Goal: Information Seeking & Learning: Learn about a topic

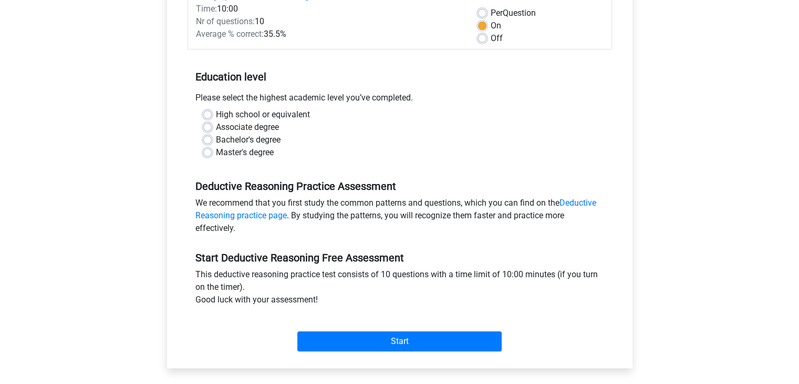
scroll to position [153, 0]
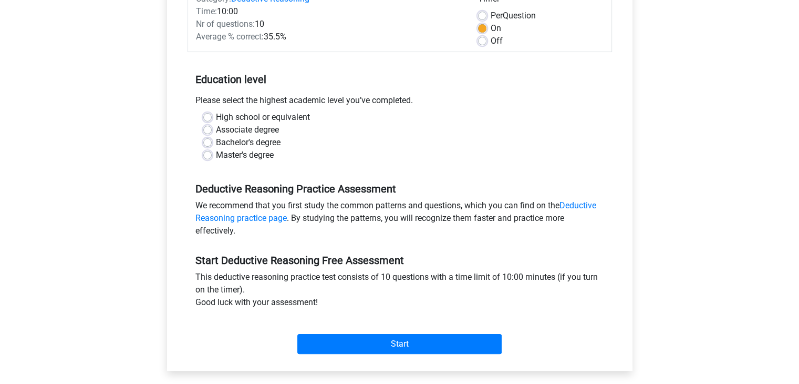
click at [244, 141] on label "Bachelor's degree" at bounding box center [248, 142] width 65 height 13
click at [212, 141] on input "Bachelor's degree" at bounding box center [207, 141] width 8 height 11
radio input "true"
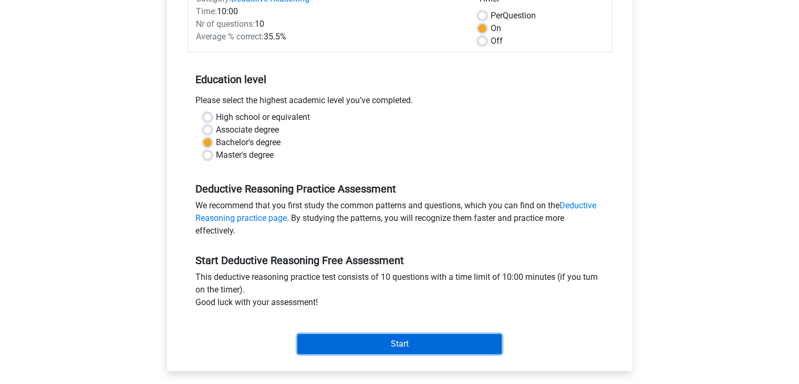
click at [368, 343] on input "Start" at bounding box center [399, 344] width 204 height 20
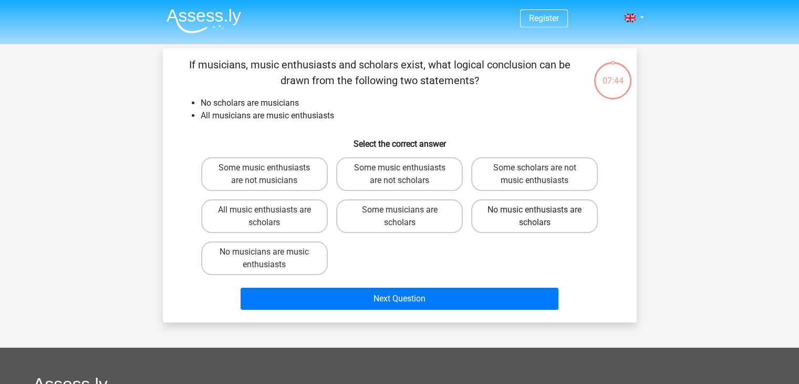
click at [512, 223] on label "No music enthusiasts are scholars" at bounding box center [534, 216] width 127 height 34
click at [535, 217] on input "No music enthusiasts are scholars" at bounding box center [538, 213] width 7 height 7
radio input "true"
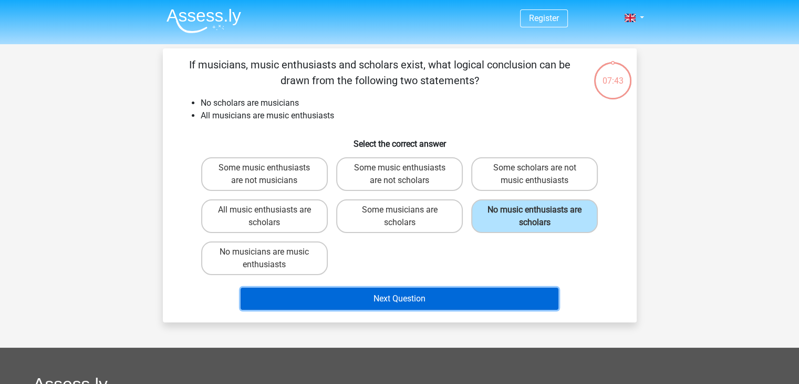
click at [433, 294] on button "Next Question" at bounding box center [400, 298] width 318 height 22
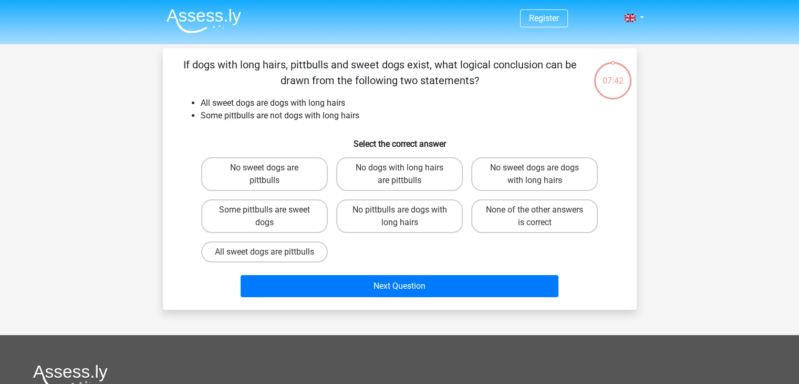
scroll to position [48, 0]
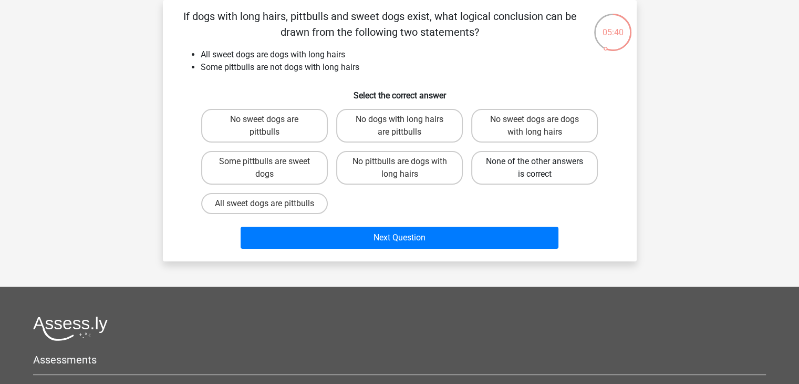
click at [498, 172] on label "None of the other answers is correct" at bounding box center [534, 168] width 127 height 34
click at [535, 168] on input "None of the other answers is correct" at bounding box center [538, 164] width 7 height 7
radio input "true"
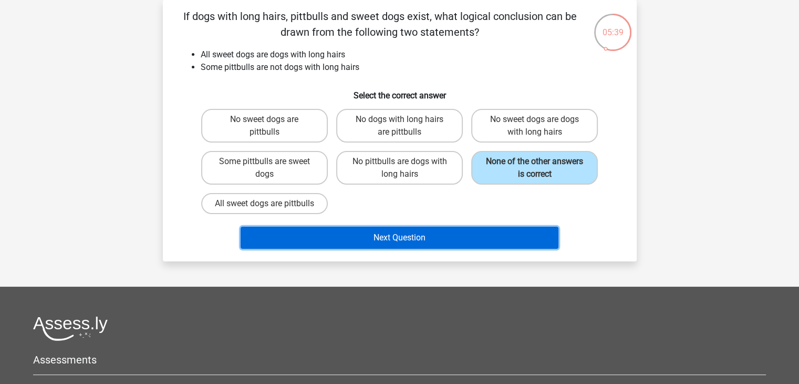
click at [418, 247] on button "Next Question" at bounding box center [400, 237] width 318 height 22
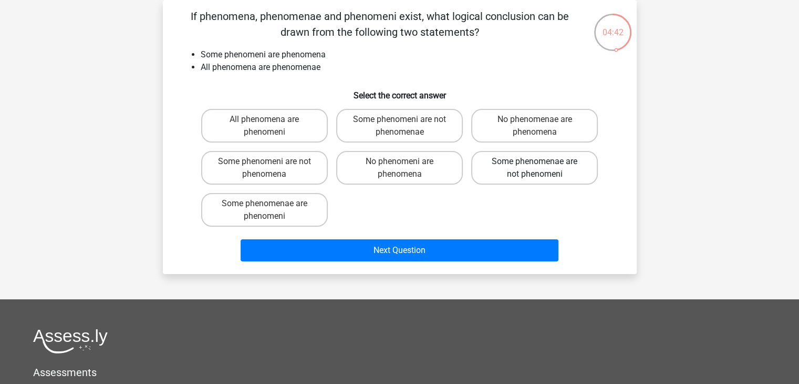
click at [496, 172] on label "Some phenomenae are not phenomeni" at bounding box center [534, 168] width 127 height 34
click at [535, 168] on input "Some phenomenae are not phenomeni" at bounding box center [538, 164] width 7 height 7
radio input "true"
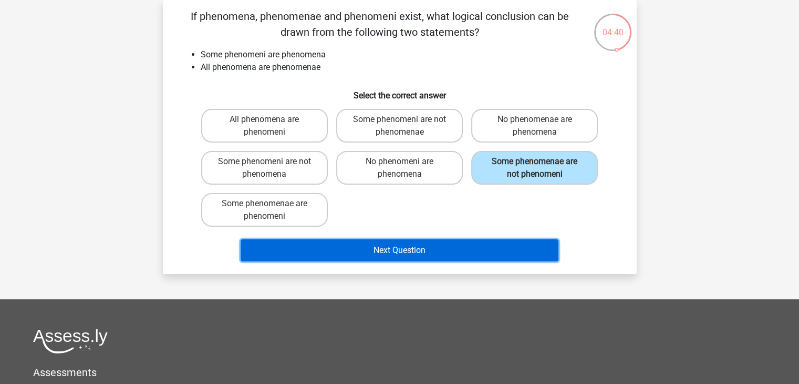
click at [458, 246] on button "Next Question" at bounding box center [400, 250] width 318 height 22
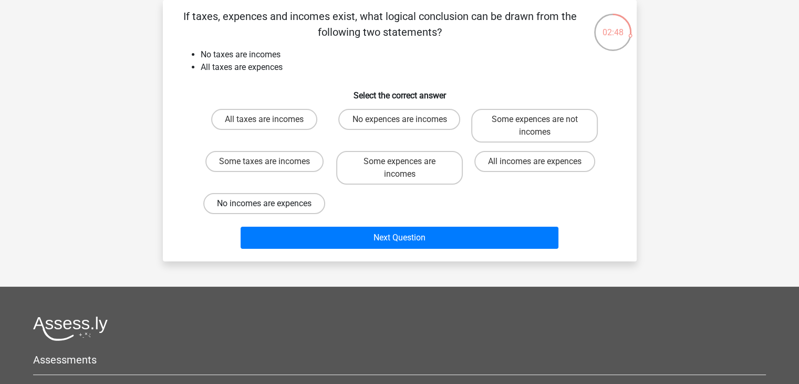
click at [278, 206] on label "No incomes are expences" at bounding box center [264, 203] width 122 height 21
click at [271, 206] on input "No incomes are expences" at bounding box center [267, 206] width 7 height 7
radio input "true"
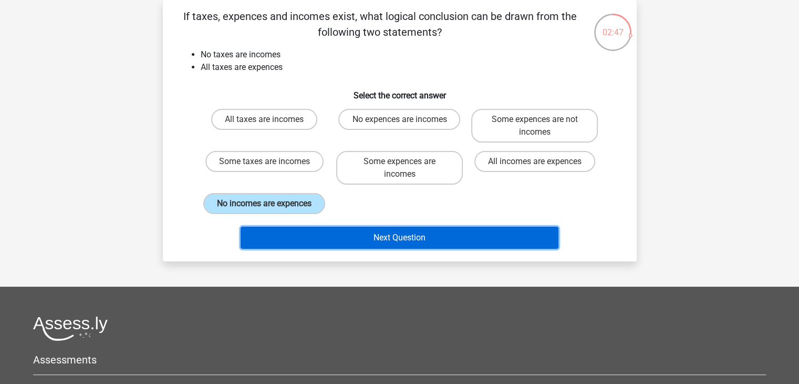
click at [366, 234] on button "Next Question" at bounding box center [400, 237] width 318 height 22
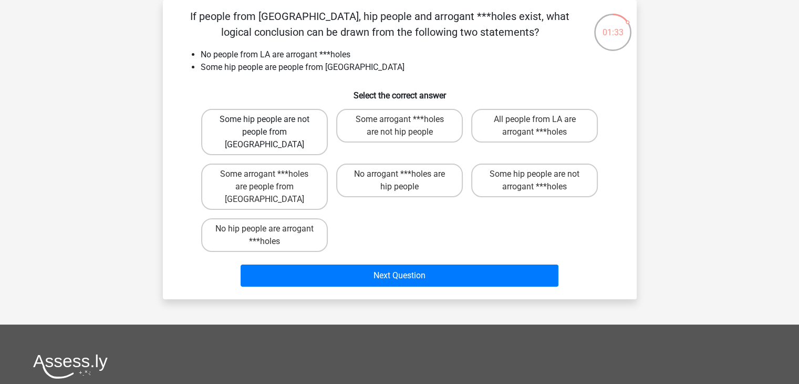
click at [307, 128] on label "Some hip people are not people from LA" at bounding box center [264, 132] width 127 height 46
click at [271, 126] on input "Some hip people are not people from LA" at bounding box center [267, 122] width 7 height 7
radio input "true"
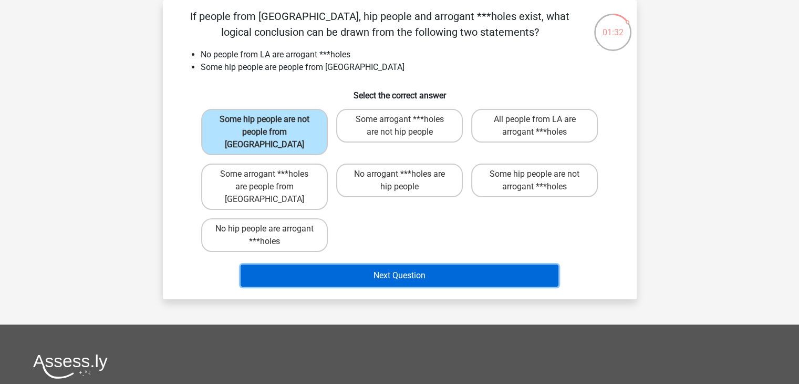
click at [336, 264] on button "Next Question" at bounding box center [400, 275] width 318 height 22
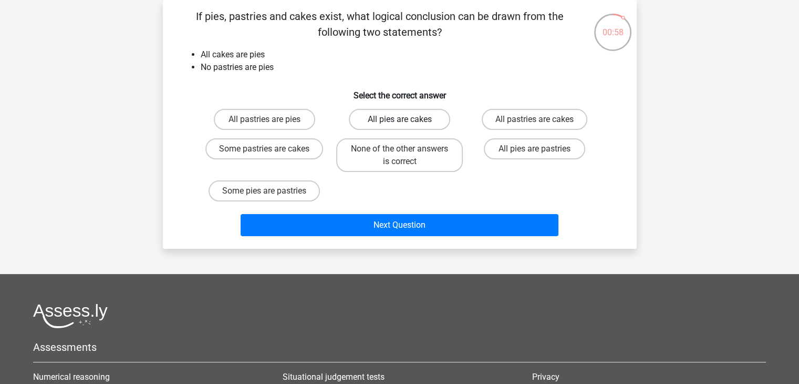
click at [407, 121] on label "All pies are cakes" at bounding box center [399, 119] width 101 height 21
click at [406, 121] on input "All pies are cakes" at bounding box center [402, 122] width 7 height 7
radio input "true"
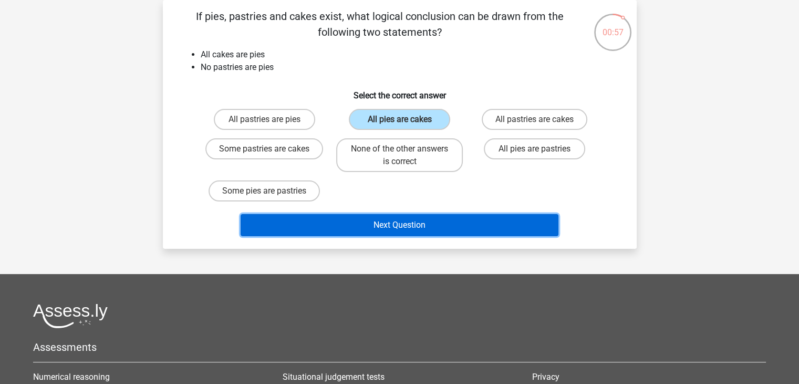
click at [400, 221] on button "Next Question" at bounding box center [400, 225] width 318 height 22
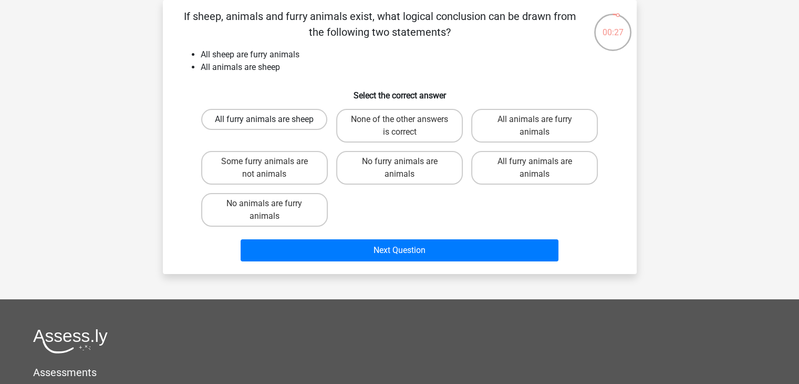
click at [282, 118] on label "All furry animals are sheep" at bounding box center [264, 119] width 126 height 21
click at [271, 119] on input "All furry animals are sheep" at bounding box center [267, 122] width 7 height 7
radio input "true"
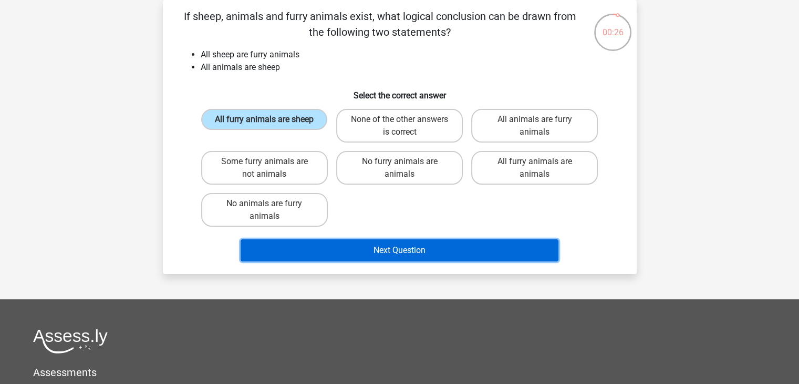
click at [383, 248] on button "Next Question" at bounding box center [400, 250] width 318 height 22
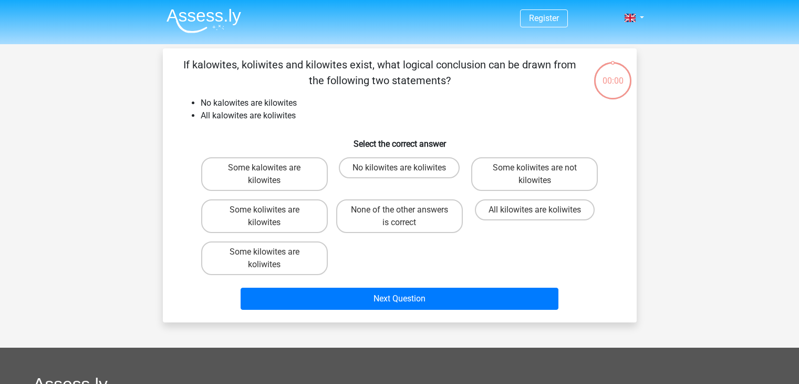
scroll to position [48, 0]
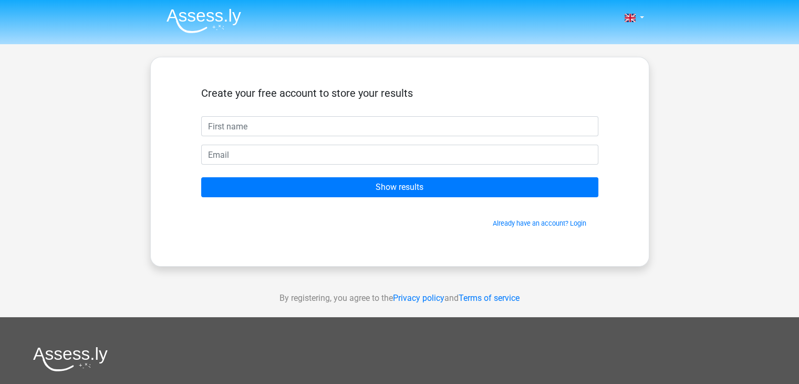
click at [296, 123] on input "text" at bounding box center [399, 126] width 397 height 20
type input "Jacqueline"
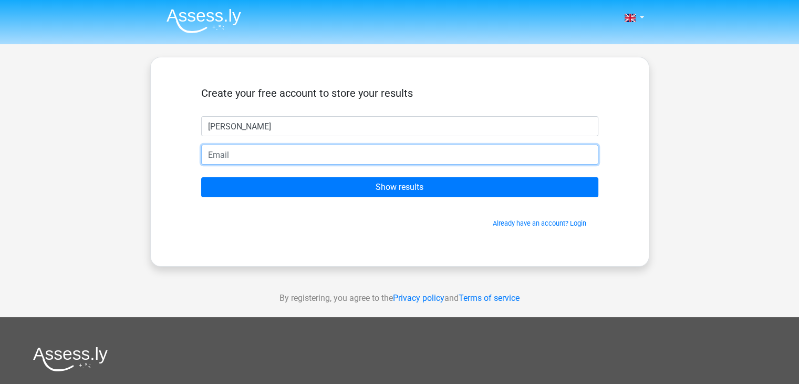
click at [282, 152] on input "email" at bounding box center [399, 155] width 397 height 20
type input "jacquelinegrier@hotmail.co.uk"
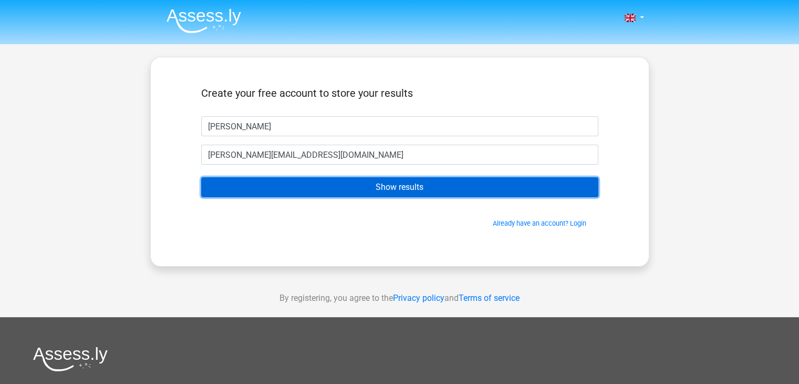
click at [366, 188] on input "Show results" at bounding box center [399, 187] width 397 height 20
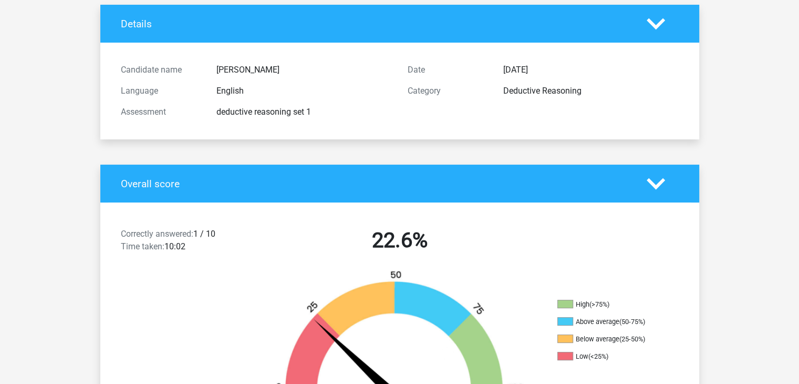
scroll to position [62, 0]
